Goal: Transaction & Acquisition: Register for event/course

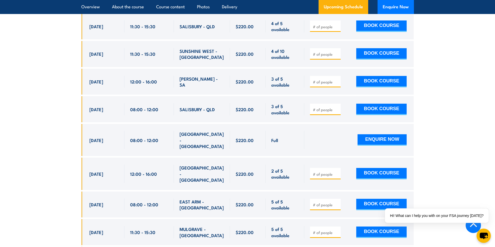
scroll to position [1588, 0]
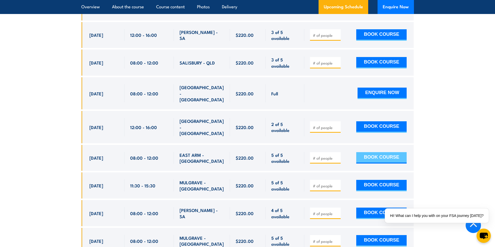
click at [381, 152] on button "BOOK COURSE" at bounding box center [381, 157] width 50 height 11
type input "1"
click at [335, 156] on input "1" at bounding box center [326, 158] width 26 height 5
click at [378, 152] on button "BOOK COURSE" at bounding box center [381, 157] width 50 height 11
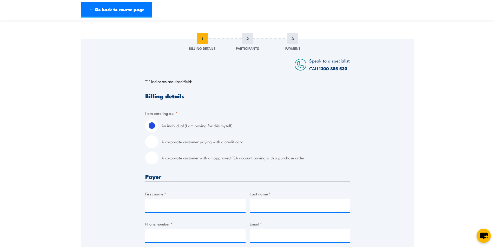
scroll to position [52, 0]
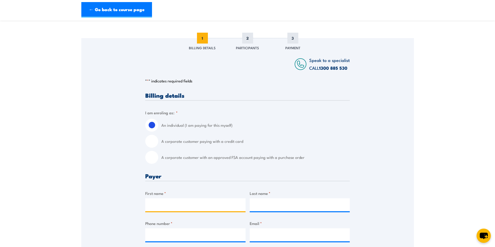
click at [180, 205] on input "First name *" at bounding box center [195, 205] width 100 height 13
type input "Karan"
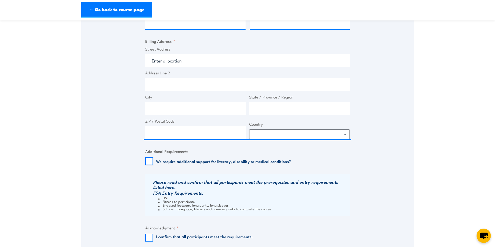
scroll to position [286, 0]
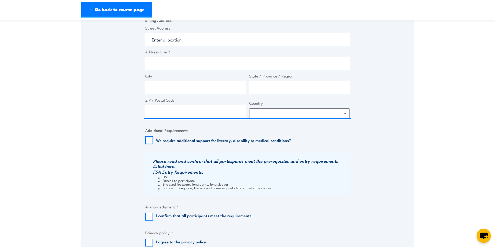
type input "Mahant"
click at [151, 216] on input "I confirm that all participants meet the requirements." at bounding box center [149, 217] width 8 height 8
checkbox input "true"
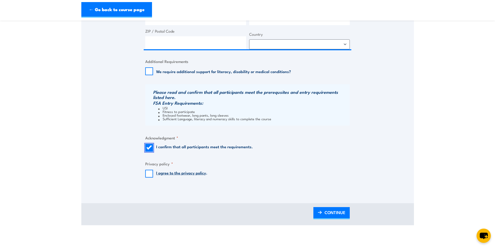
scroll to position [389, 0]
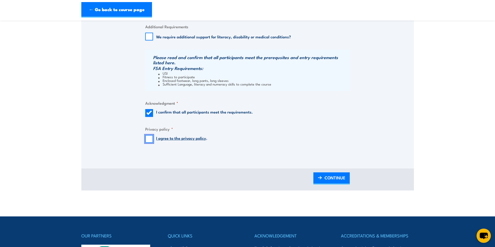
click at [150, 137] on input "I agree to the privacy policy ." at bounding box center [149, 139] width 8 height 8
checkbox input "true"
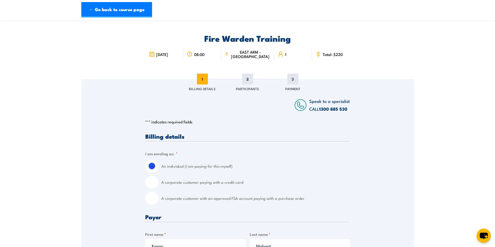
scroll to position [0, 0]
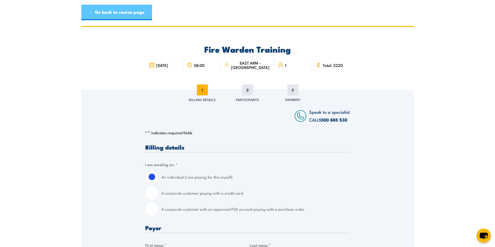
click at [94, 12] on link "← Go back to course page" at bounding box center [116, 13] width 71 height 16
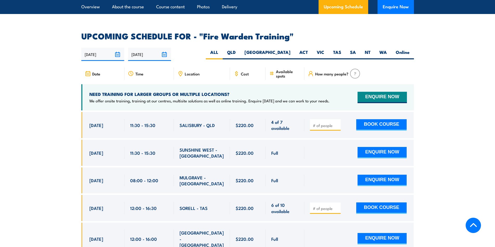
scroll to position [913, 0]
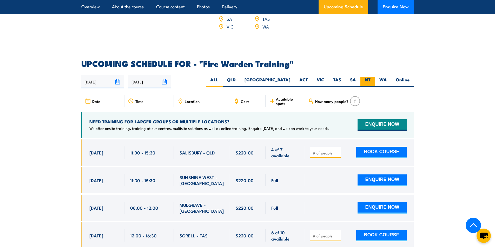
click at [370, 77] on label "NT" at bounding box center [367, 82] width 15 height 10
click at [370, 77] on input "NT" at bounding box center [371, 78] width 3 height 3
radio input "true"
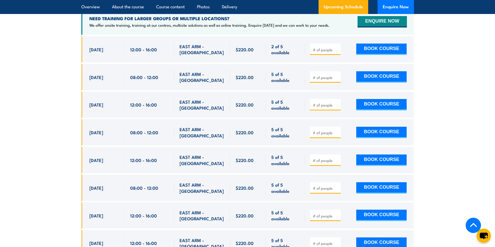
scroll to position [1017, 0]
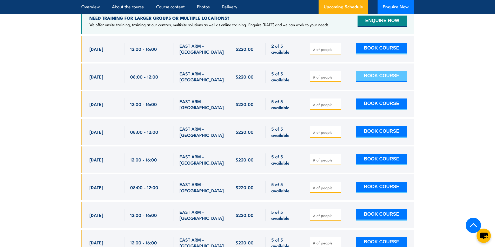
click at [385, 71] on button "BOOK COURSE" at bounding box center [381, 76] width 50 height 11
type input "1"
click at [336, 75] on input "1" at bounding box center [326, 77] width 26 height 5
click at [365, 71] on button "BOOK COURSE" at bounding box center [381, 76] width 50 height 11
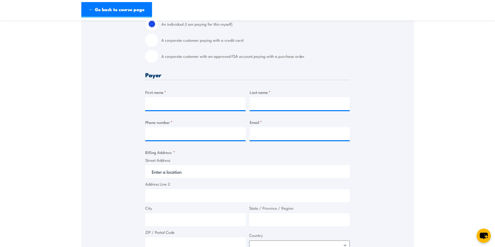
scroll to position [130, 0]
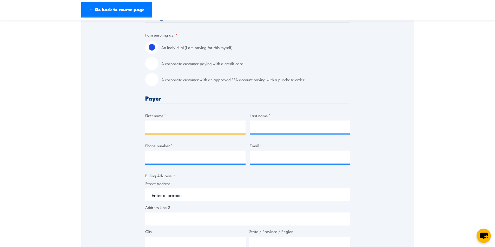
click at [217, 128] on input "First name *" at bounding box center [195, 127] width 100 height 13
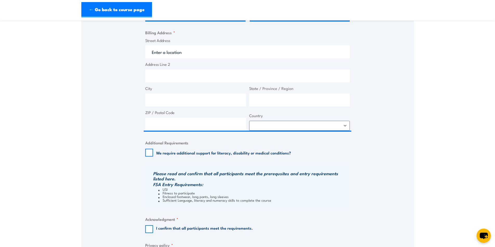
scroll to position [286, 0]
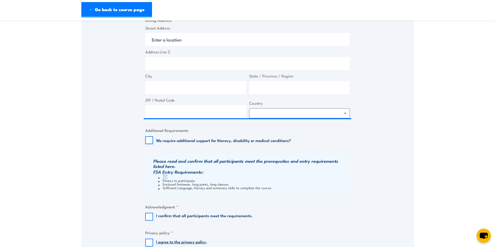
drag, startPoint x: 173, startPoint y: 178, endPoint x: 161, endPoint y: 176, distance: 12.0
click at [161, 176] on li "USI" at bounding box center [253, 177] width 190 height 4
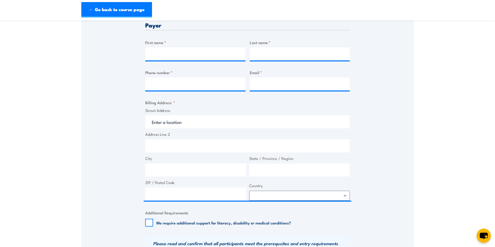
scroll to position [130, 0]
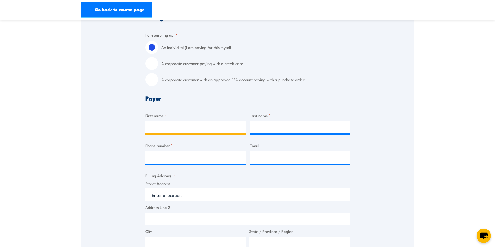
click at [159, 124] on input "First name *" at bounding box center [195, 127] width 100 height 13
type input "karan"
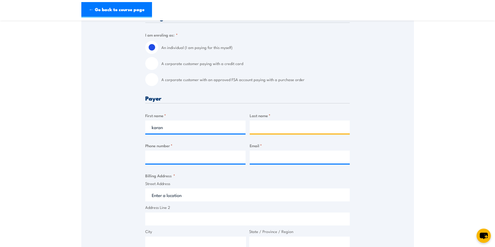
click at [256, 129] on input "Last name *" at bounding box center [299, 127] width 100 height 13
type input "mahant"
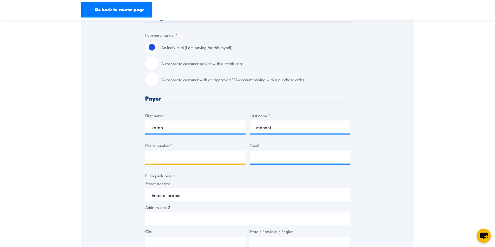
click at [146, 160] on input "Phone number *" at bounding box center [195, 157] width 100 height 13
type input "0466486629"
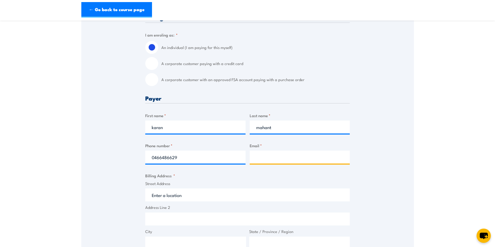
drag, startPoint x: 251, startPoint y: 162, endPoint x: 261, endPoint y: 168, distance: 11.9
click at [258, 166] on div "Billing details I am enroling as: * An individual (I am paying for this myself)…" at bounding box center [247, 213] width 204 height 397
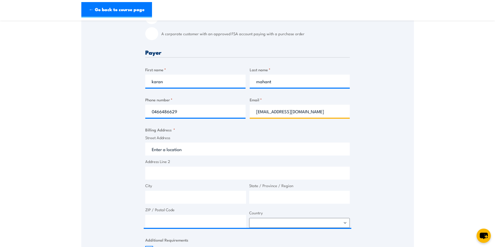
scroll to position [182, 0]
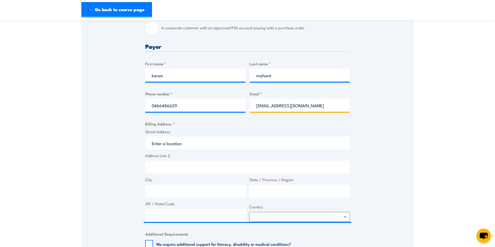
type input "[EMAIL_ADDRESS][DOMAIN_NAME]"
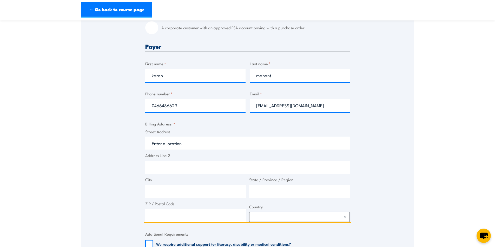
drag, startPoint x: 185, startPoint y: 148, endPoint x: 191, endPoint y: 146, distance: 5.9
click at [186, 147] on input "Street Address" at bounding box center [247, 143] width 204 height 13
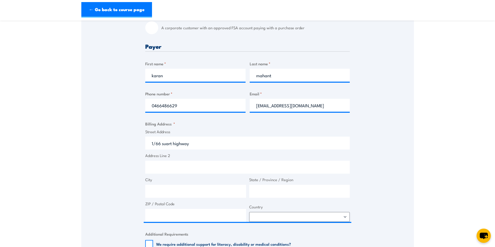
type input "[STREET_ADDRESS]"
type input "[STREET_ADDRESS][PERSON_NAME]"
type input "[PERSON_NAME]"
type input "[GEOGRAPHIC_DATA]"
type input "0870"
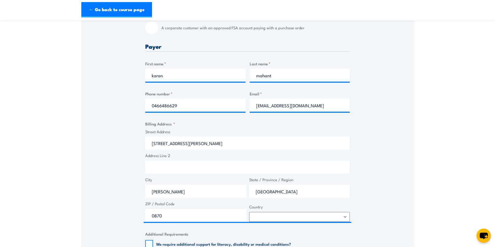
select select "[GEOGRAPHIC_DATA]"
click at [161, 181] on label "City" at bounding box center [195, 180] width 101 height 6
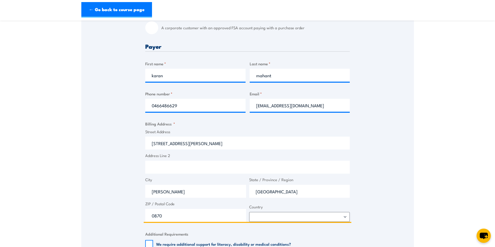
click at [161, 185] on input "[PERSON_NAME]" at bounding box center [195, 191] width 101 height 13
click at [179, 193] on input "[PERSON_NAME]" at bounding box center [195, 191] width 101 height 13
type input "S"
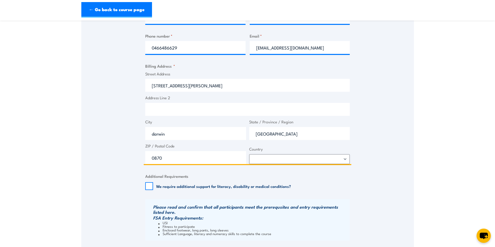
scroll to position [260, 0]
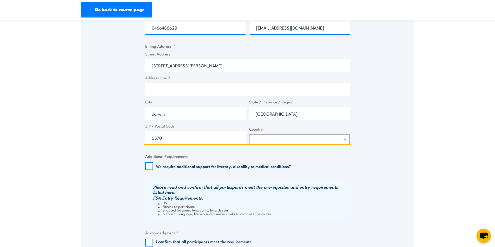
type input "darwin"
click at [157, 137] on input "0870" at bounding box center [195, 137] width 101 height 13
click at [158, 138] on input "0870" at bounding box center [195, 137] width 101 height 13
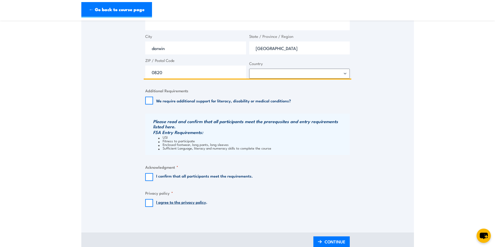
scroll to position [337, 0]
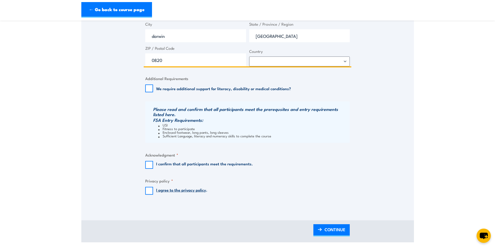
type input "0820"
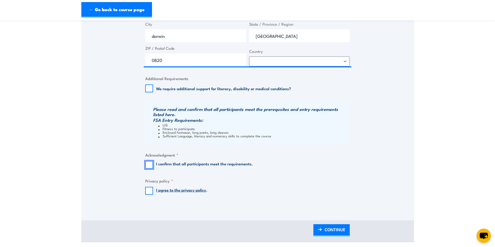
click at [149, 165] on input "I confirm that all participants meet the requirements." at bounding box center [149, 165] width 8 height 8
checkbox input "true"
click at [151, 190] on input "I agree to the privacy policy ." at bounding box center [149, 191] width 8 height 8
checkbox input "true"
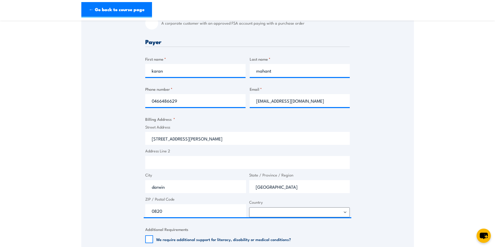
scroll to position [104, 0]
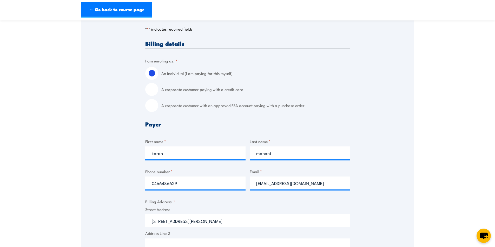
click at [227, 92] on label "A corporate customer paying with a credit card" at bounding box center [255, 89] width 188 height 13
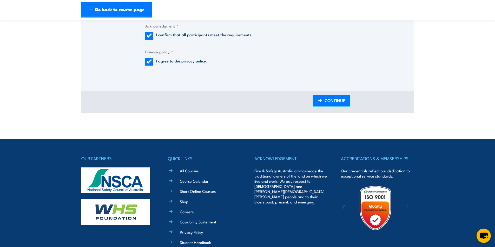
scroll to position [467, 0]
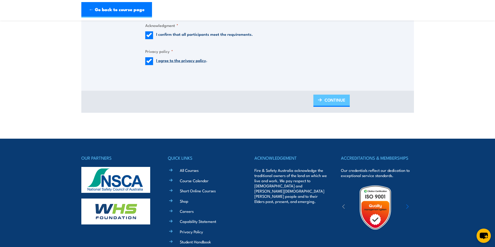
click at [335, 101] on span "CONTINUE" at bounding box center [334, 100] width 21 height 14
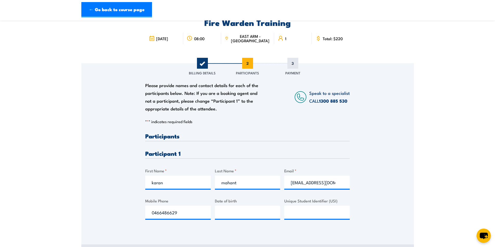
scroll to position [78, 0]
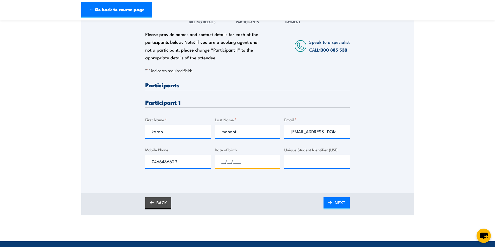
click at [227, 161] on input "__/__/____" at bounding box center [247, 161] width 65 height 13
type input "[DATE]"
click at [294, 165] on input "Unique Student Identifier (USI)" at bounding box center [316, 161] width 65 height 13
drag, startPoint x: 298, startPoint y: 158, endPoint x: 301, endPoint y: 157, distance: 2.9
click at [299, 158] on input "Unique Student Identifier (USI)" at bounding box center [316, 161] width 65 height 13
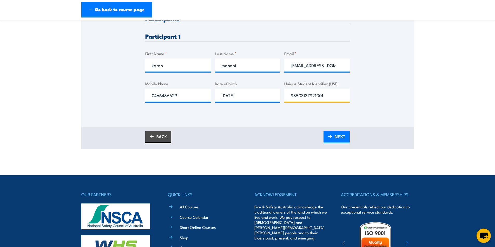
scroll to position [118, 0]
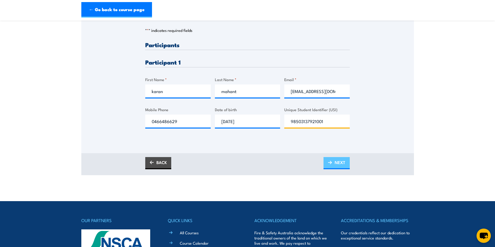
type input "98503137921001"
click at [331, 164] on img at bounding box center [330, 163] width 4 height 4
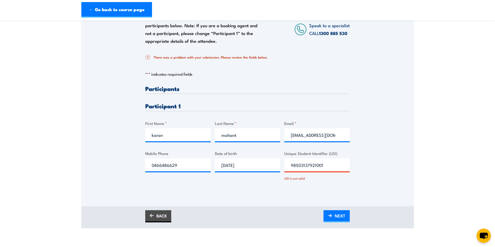
scroll to position [130, 0]
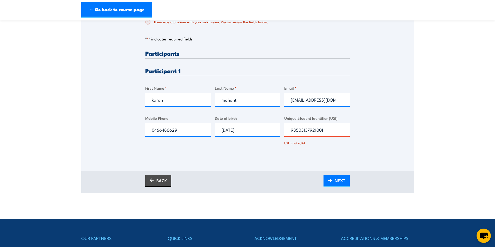
drag, startPoint x: 328, startPoint y: 131, endPoint x: 286, endPoint y: 139, distance: 43.6
click at [286, 139] on div "Unique Student Identifier (USI) 98503137921001 USI is not valid" at bounding box center [316, 130] width 65 height 30
click at [336, 100] on input "[EMAIL_ADDRESS][DOMAIN_NAME]" at bounding box center [316, 99] width 65 height 13
click at [337, 100] on input "[EMAIL_ADDRESS][DOMAIN_NAME]" at bounding box center [316, 99] width 65 height 13
click at [335, 100] on input "[EMAIL_ADDRESS][DOMAIN_NAME]" at bounding box center [316, 99] width 65 height 13
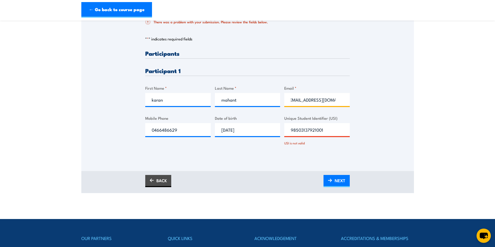
scroll to position [0, 6]
type input "[EMAIL_ADDRESS][DOMAIN_NAME]"
click at [330, 131] on input "98503137921001" at bounding box center [316, 129] width 65 height 13
drag, startPoint x: 329, startPoint y: 131, endPoint x: 279, endPoint y: 131, distance: 50.1
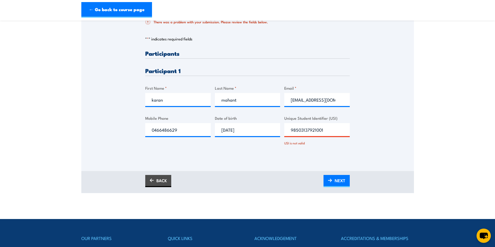
click at [279, 131] on div "Please provide names and contact details for each of the participants below. No…" at bounding box center [247, 102] width 204 height 104
type input "98503137921001"
click at [341, 179] on span "NEXT" at bounding box center [339, 181] width 11 height 14
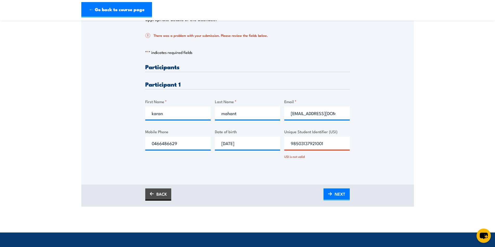
scroll to position [130, 0]
